Goal: Entertainment & Leisure: Browse casually

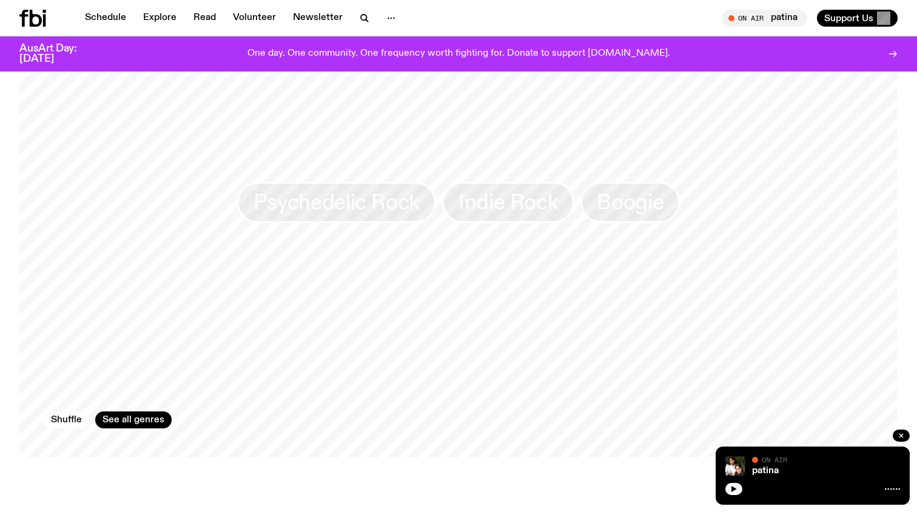
scroll to position [1113, 0]
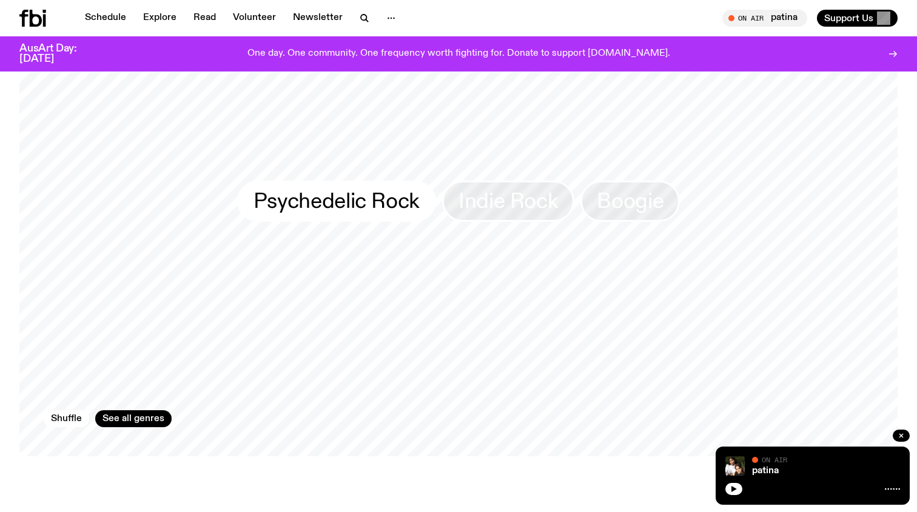
click at [365, 195] on span "Psychedelic Rock" at bounding box center [336, 201] width 166 height 24
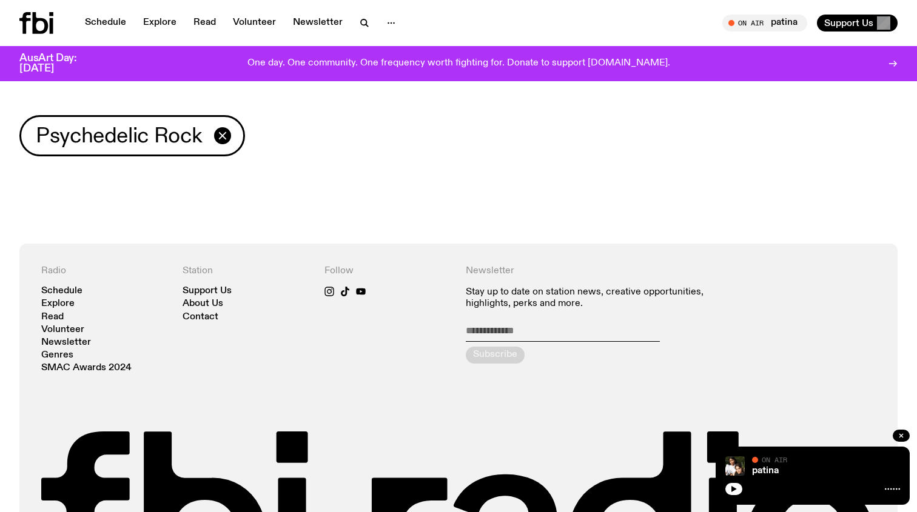
click at [241, 198] on div "Load more" at bounding box center [458, 215] width 917 height 58
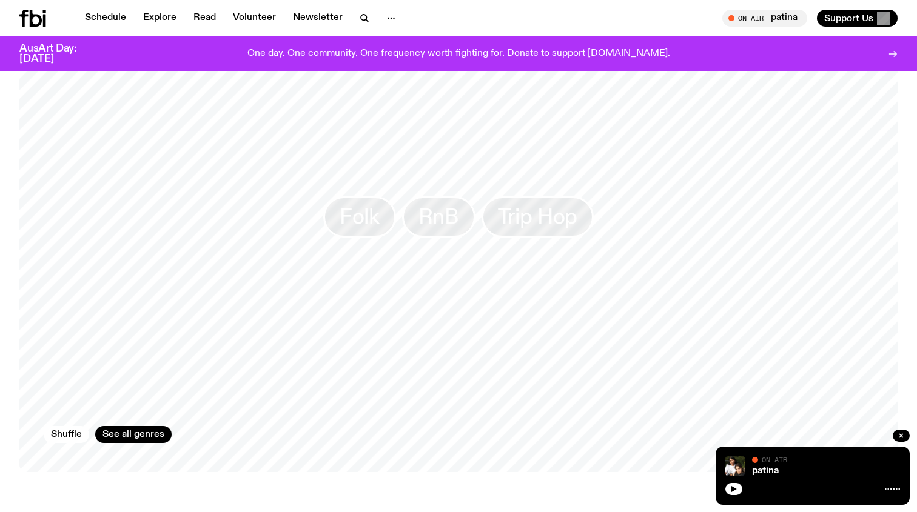
scroll to position [1086, 0]
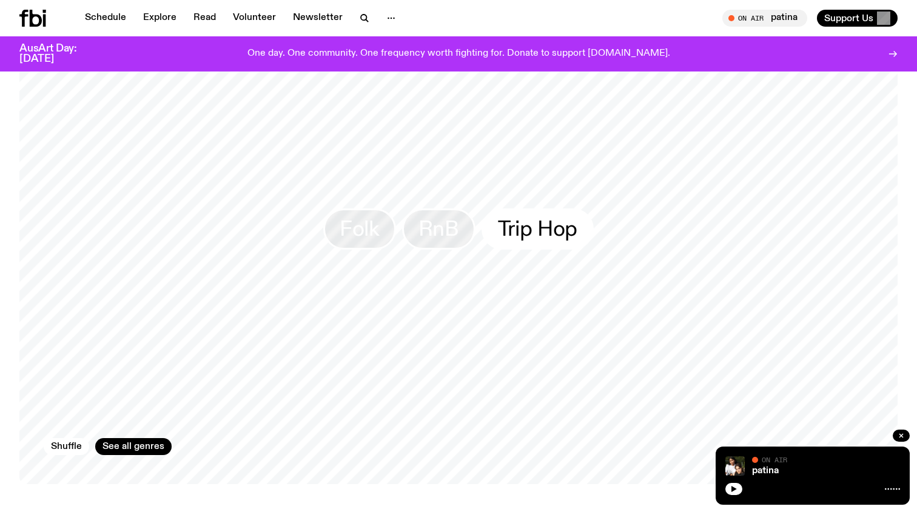
click at [530, 218] on span "Trip Hop" at bounding box center [537, 229] width 79 height 24
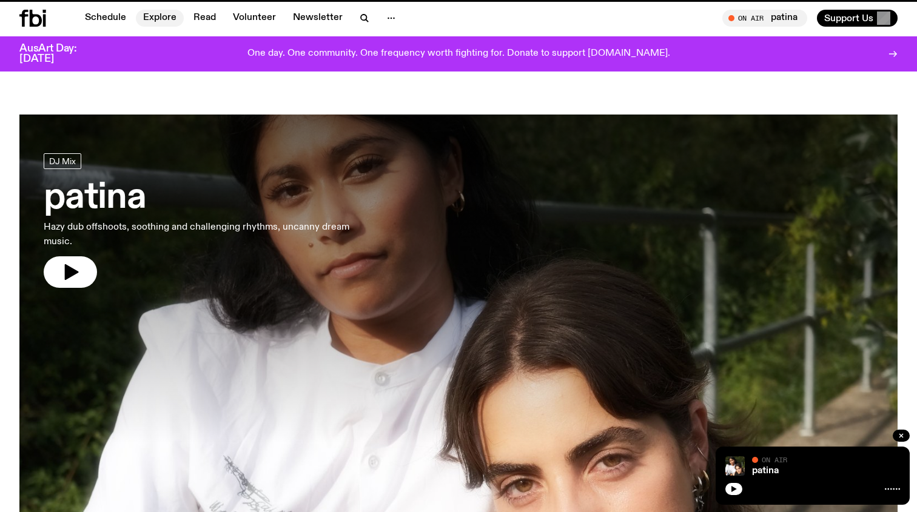
scroll to position [1086, 0]
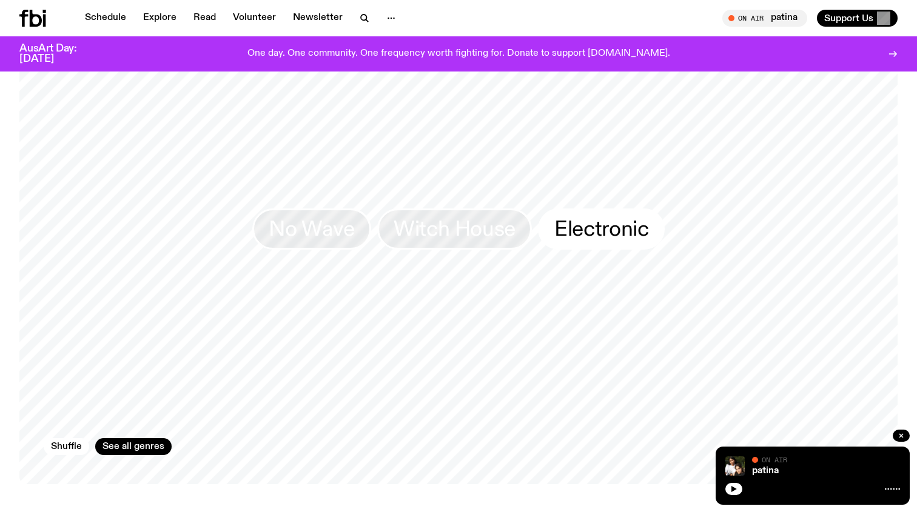
click at [598, 217] on span "Electronic" at bounding box center [601, 229] width 94 height 24
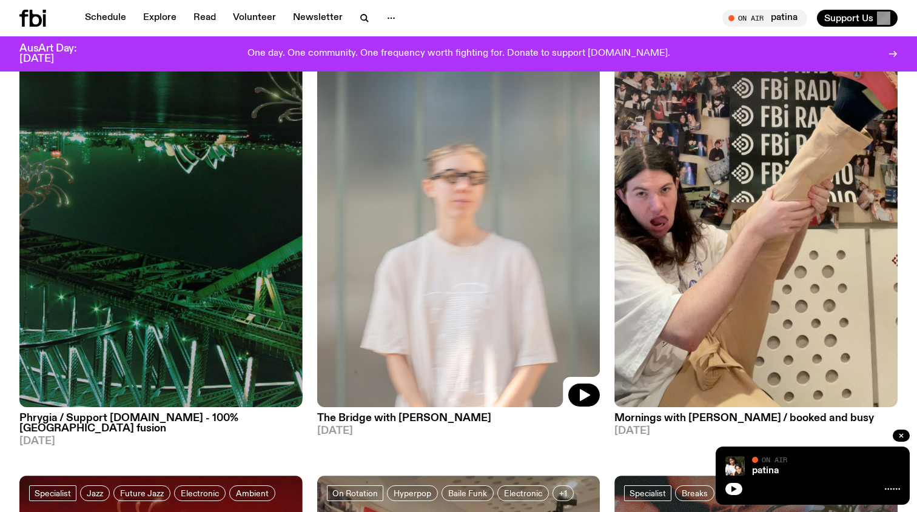
scroll to position [1019, 0]
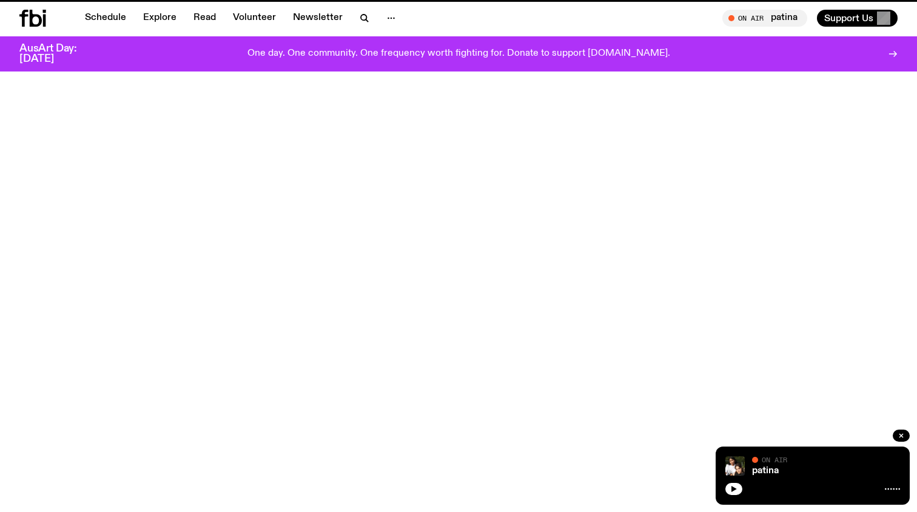
scroll to position [1086, 0]
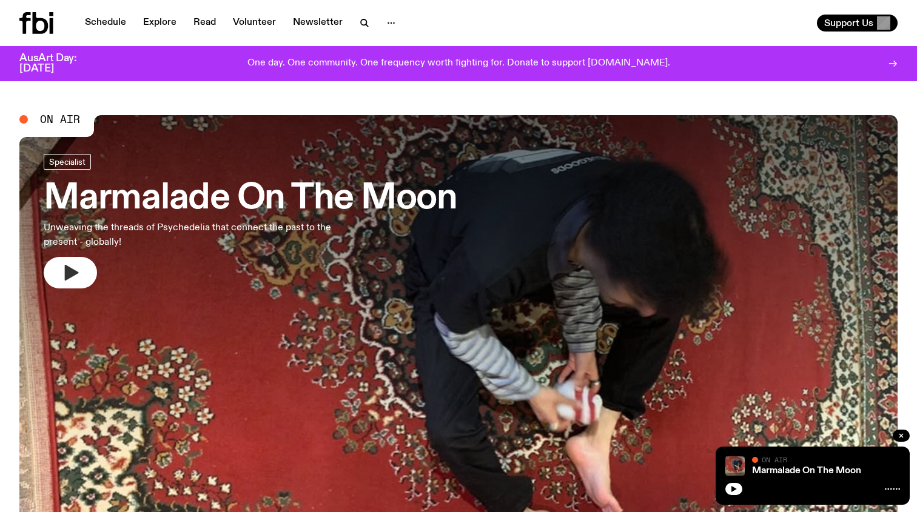
click at [83, 272] on button "button" at bounding box center [70, 273] width 53 height 32
